Goal: Task Accomplishment & Management: Use online tool/utility

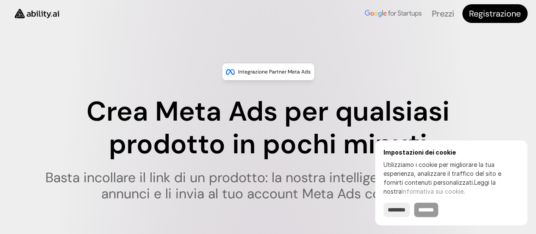
click at [430, 215] on input "*******" at bounding box center [426, 209] width 24 height 14
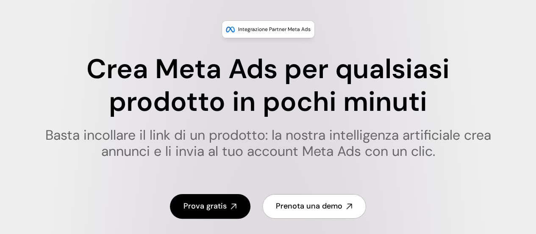
scroll to position [85, 0]
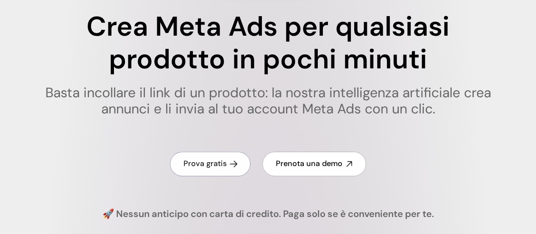
click at [222, 168] on font "Prova gratis" at bounding box center [205, 163] width 43 height 10
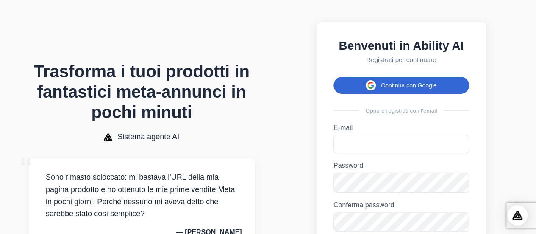
click at [401, 89] on font "Continua con Google" at bounding box center [409, 85] width 56 height 7
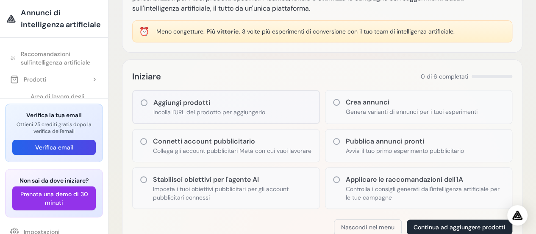
scroll to position [85, 0]
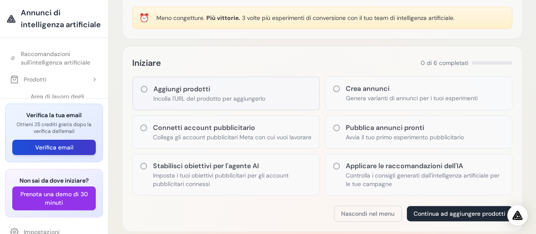
click at [65, 146] on font "Verifica email" at bounding box center [54, 147] width 38 height 8
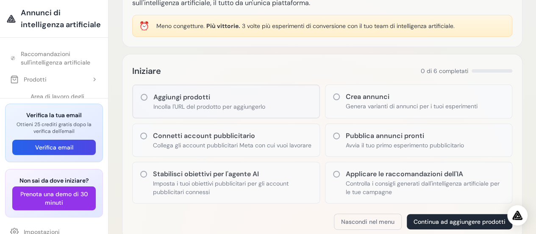
scroll to position [0, 0]
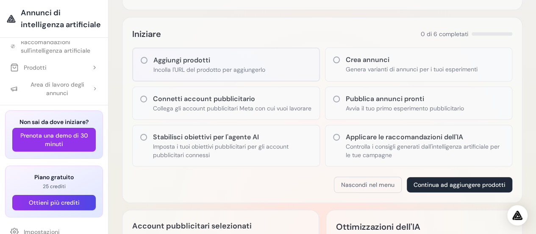
scroll to position [127, 0]
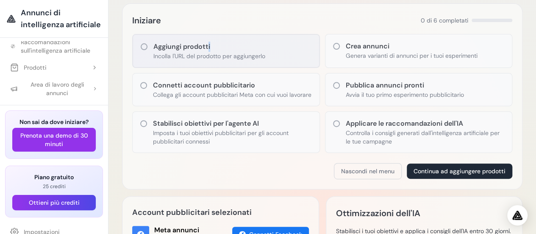
click at [209, 49] on font "Aggiungi prodotti" at bounding box center [181, 46] width 57 height 9
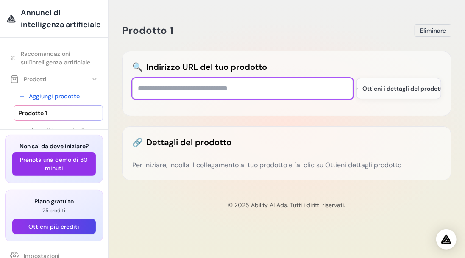
click at [259, 90] on input "text" at bounding box center [242, 88] width 221 height 21
paste input "**********"
type input "**********"
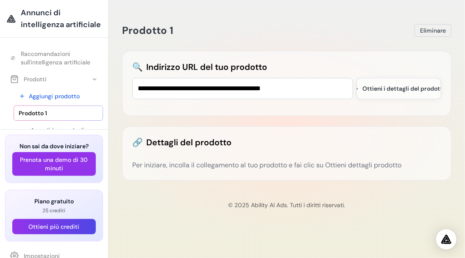
click at [282, 161] on font "Per iniziare, incolla il collegamento al tuo prodotto e fai clic su Ottieni det…" at bounding box center [266, 165] width 269 height 9
click at [399, 90] on font "Ottieni i dettagli del prodotto" at bounding box center [405, 89] width 84 height 8
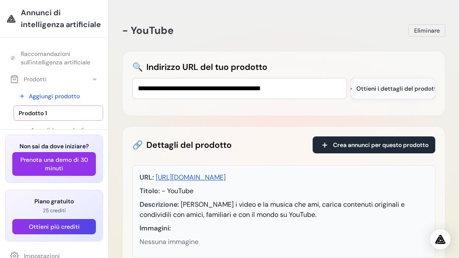
scroll to position [58, 0]
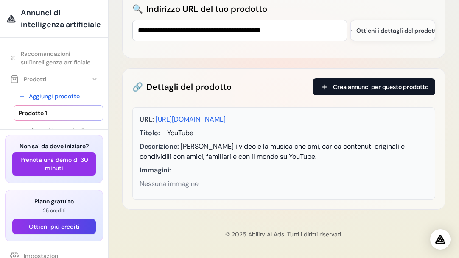
click at [374, 90] on font "Crea annunci per questo prodotto" at bounding box center [380, 87] width 95 height 8
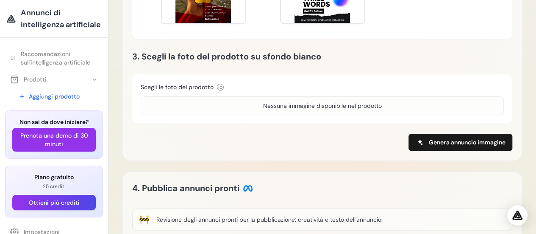
scroll to position [424, 0]
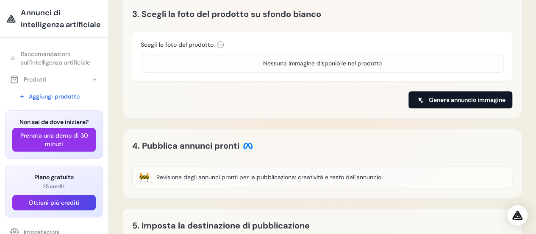
click at [465, 102] on font "Genera annuncio immagine" at bounding box center [467, 100] width 77 height 8
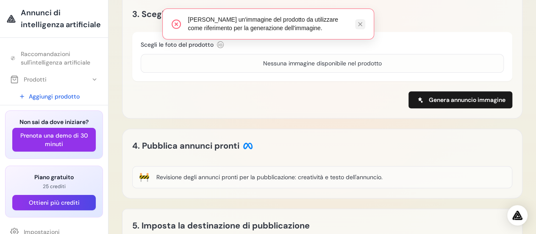
click at [364, 23] on button at bounding box center [360, 24] width 10 height 10
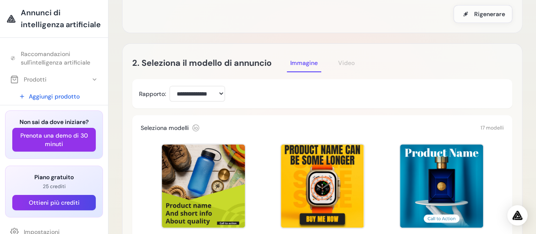
scroll to position [170, 0]
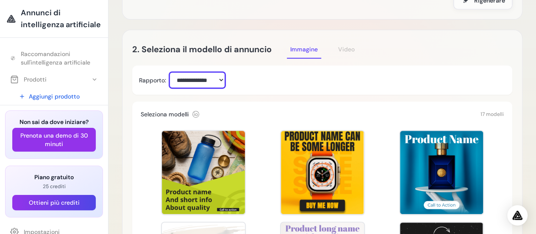
click at [221, 81] on select "**********" at bounding box center [198, 80] width 56 height 16
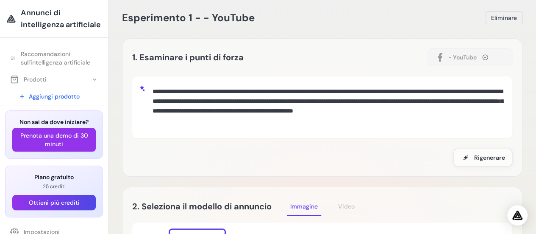
scroll to position [0, 0]
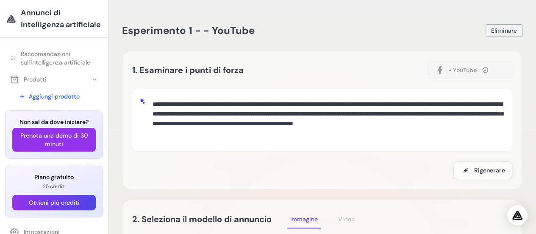
click at [465, 33] on font "Eliminare" at bounding box center [504, 31] width 26 height 8
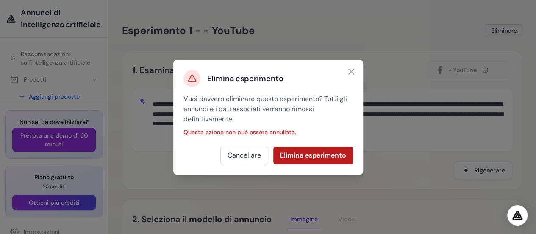
click at [321, 156] on font "Elimina esperimento" at bounding box center [313, 155] width 66 height 9
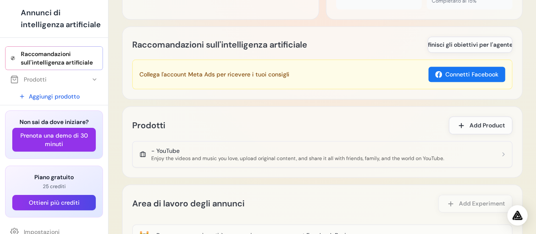
scroll to position [509, 0]
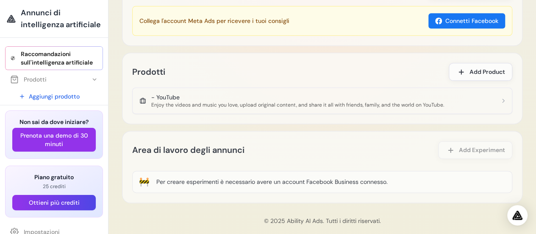
click at [201, 103] on div "Enjoy the videos and music you love, upload original content, and share it all …" at bounding box center [297, 104] width 293 height 7
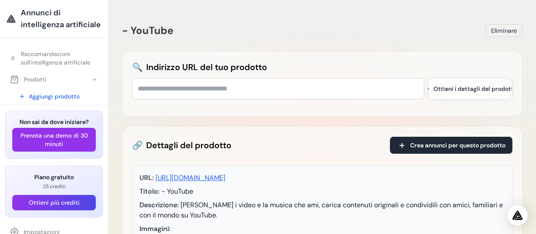
scroll to position [42, 0]
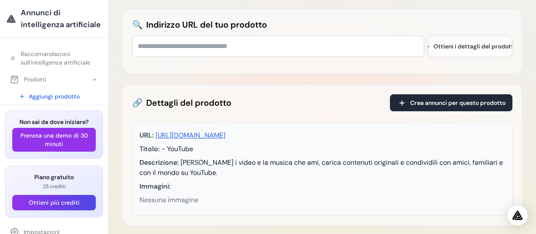
click at [226, 134] on font "[URL][DOMAIN_NAME]" at bounding box center [191, 135] width 70 height 9
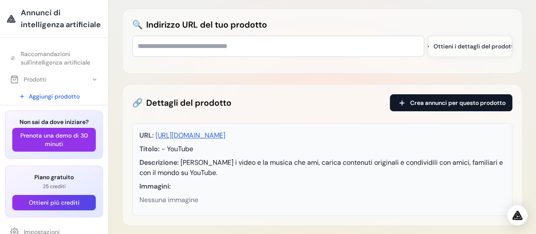
click at [500, 100] on font "Crea annunci per questo prodotto" at bounding box center [457, 103] width 95 height 8
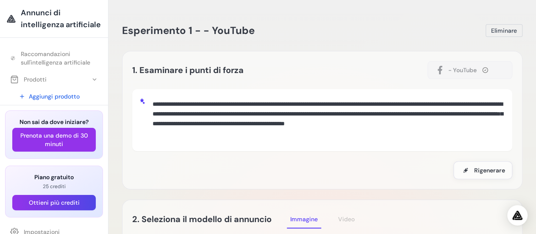
click at [144, 102] on icon at bounding box center [144, 103] width 2 height 2
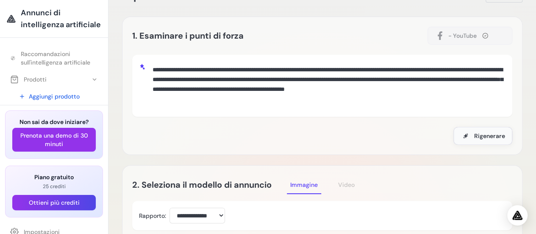
scroll to position [42, 0]
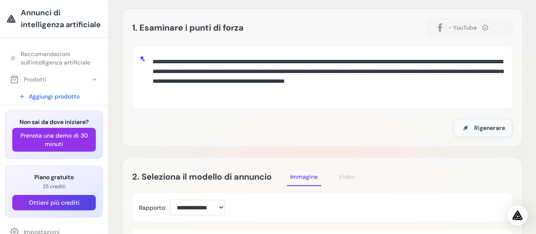
click at [485, 127] on font "Rigenerare" at bounding box center [489, 128] width 31 height 8
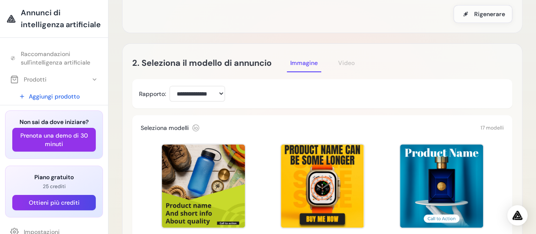
scroll to position [170, 0]
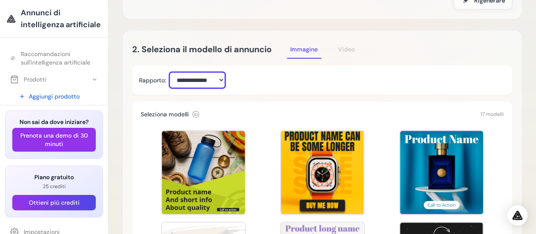
click at [210, 80] on select "**********" at bounding box center [198, 80] width 56 height 16
click at [253, 77] on div "**********" at bounding box center [322, 80] width 367 height 16
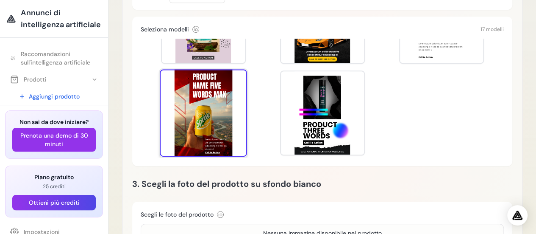
scroll to position [437, 0]
